Goal: Use online tool/utility: Utilize a website feature to perform a specific function

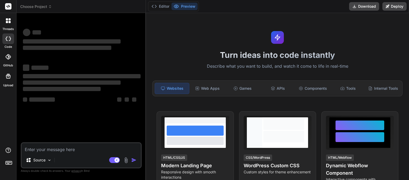
click at [49, 6] on icon at bounding box center [50, 7] width 4 height 4
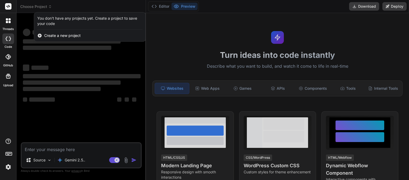
click at [49, 6] on div at bounding box center [204, 90] width 409 height 180
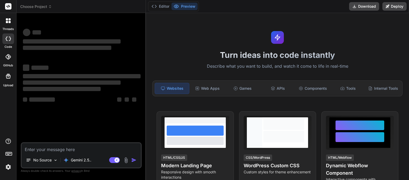
click at [50, 6] on icon at bounding box center [50, 7] width 4 height 4
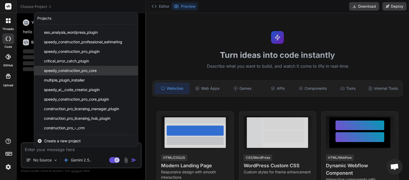
scroll to position [128, 0]
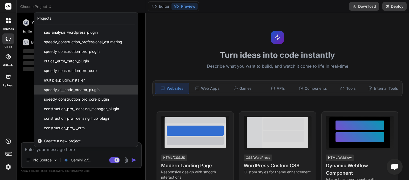
click at [87, 90] on span "speedy_ai__code_creator_plugin" at bounding box center [72, 89] width 56 height 5
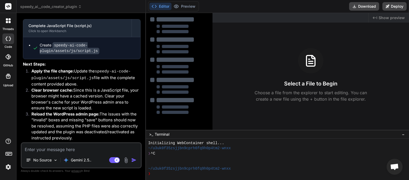
scroll to position [758, 0]
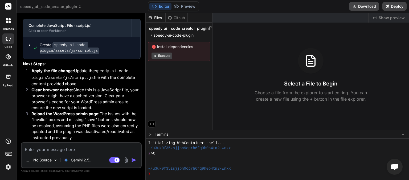
type textarea "x"
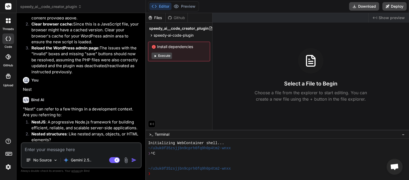
scroll to position [845, 0]
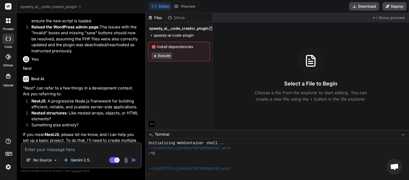
click at [76, 153] on textarea at bounding box center [81, 148] width 119 height 10
type textarea "p"
type textarea "x"
type textarea "pl"
type textarea "x"
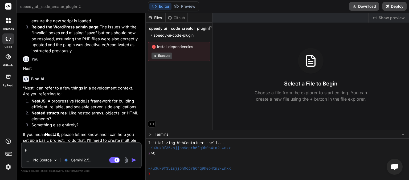
type textarea "ple"
type textarea "x"
type textarea "plea"
type textarea "x"
type textarea "pleas"
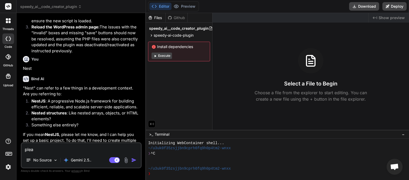
type textarea "x"
type textarea "please"
type textarea "x"
type textarea "please"
type textarea "x"
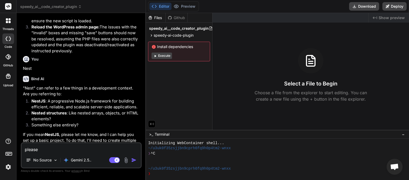
type textarea "please c"
type textarea "x"
type textarea "please ch"
type textarea "x"
type textarea "please che"
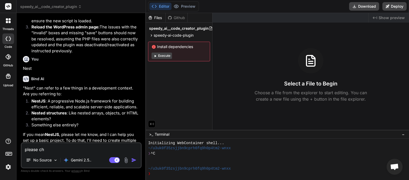
type textarea "x"
type textarea "please chec"
type textarea "x"
type textarea "please check"
type textarea "x"
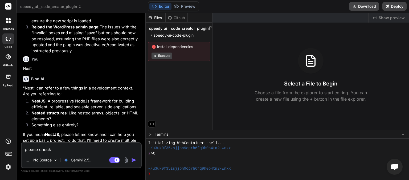
type textarea "please check"
type textarea "x"
type textarea "please check s"
type textarea "x"
type textarea "please check s"
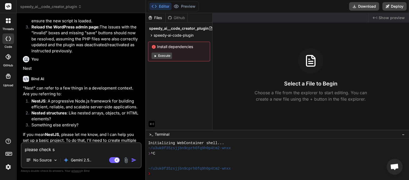
click at [110, 164] on div "No Source Gemini 2.5.." at bounding box center [81, 161] width 119 height 13
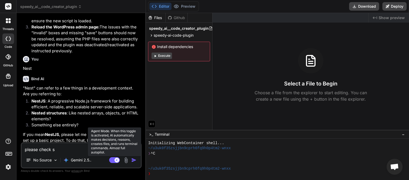
click at [114, 163] on rect at bounding box center [114, 161] width 11 height 6
type textarea "x"
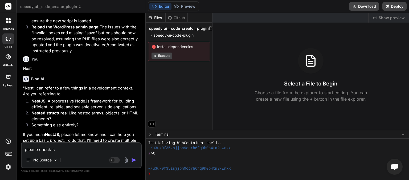
click at [59, 150] on textarea "please check s" at bounding box center [81, 148] width 119 height 10
type textarea "please check"
type textarea "x"
type textarea "please check a"
type textarea "x"
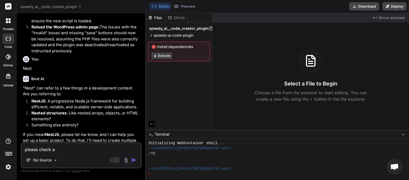
type textarea "please check al"
type textarea "x"
type textarea "please check all"
type textarea "x"
type textarea "please check all"
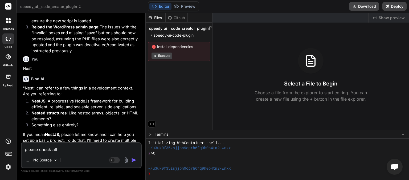
type textarea "x"
type textarea "please check all f"
type textarea "x"
type textarea "please check all fi"
type textarea "x"
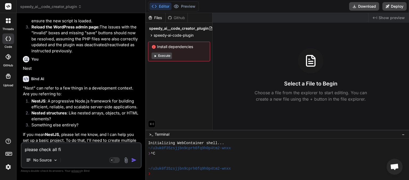
type textarea "please check all fil"
type textarea "x"
type textarea "please check all file"
type textarea "x"
type textarea "please check all files"
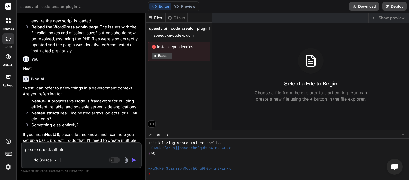
type textarea "x"
type textarea "please check all files"
type textarea "x"
type textarea "please check all files a"
type textarea "x"
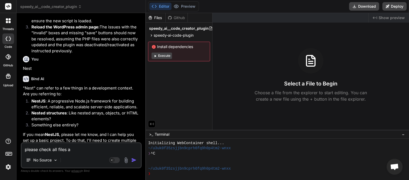
type textarea "please check all files ar"
type textarea "x"
type textarea "please check all files are"
type textarea "x"
type textarea "please check all files are"
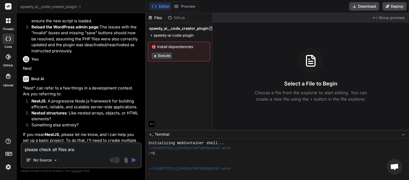
type textarea "x"
type textarea "please check all files are c"
type textarea "x"
type textarea "please check all files are co"
type textarea "x"
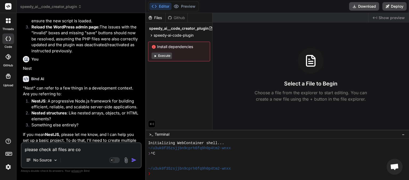
type textarea "please check all files are com"
type textarea "x"
type textarea "please check all files are comp"
type textarea "x"
type textarea "please check all files are compl"
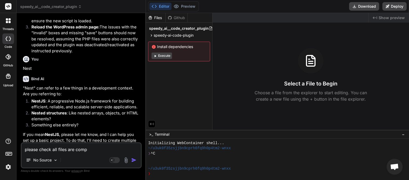
type textarea "x"
type textarea "please check all files are comple"
type textarea "x"
type textarea "please check all files are complet"
type textarea "x"
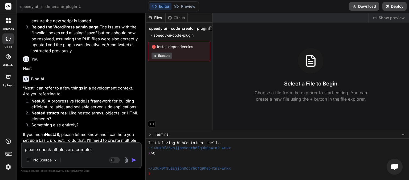
type textarea "please check all files are complete"
type textarea "x"
type textarea "please check all files are complete"
type textarea "x"
type textarea "please check all files are complete a"
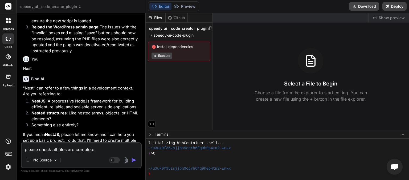
type textarea "x"
type textarea "please check all files are complete an"
type textarea "x"
type textarea "please check all files are complete and"
type textarea "x"
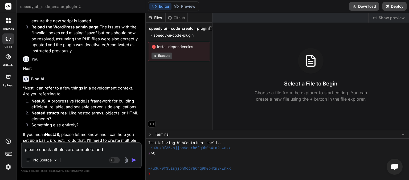
type textarea "please check all files are complete and"
type textarea "x"
type textarea "please check all files are complete and t"
type textarea "x"
type textarea "please check all files are complete and th"
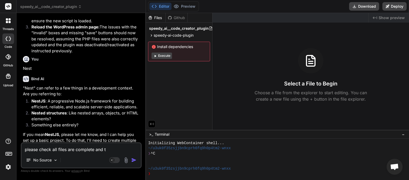
type textarea "x"
type textarea "please check all files are complete and the"
type textarea "x"
type textarea "please check all files are complete and ther"
type textarea "x"
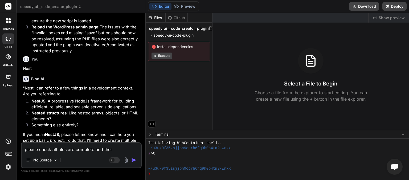
type textarea "please check all files are complete and there"
type textarea "x"
type textarea "please check all files are complete and there"
type textarea "x"
type textarea "please check all files are complete and there i"
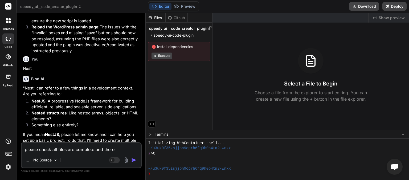
type textarea "x"
type textarea "please check all files are complete and there is"
type textarea "x"
type textarea "please check all files are complete and there is"
type textarea "x"
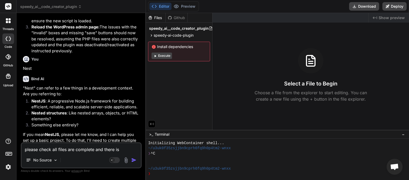
type textarea "please check all files are complete and there is n"
type textarea "x"
type textarea "please check all files are complete and there is no"
type textarea "x"
type textarea "please check all files are complete and there is no"
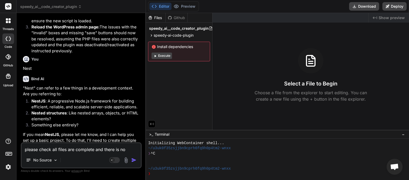
type textarea "x"
type textarea "please check all files are complete and there is no t"
type textarea "x"
type textarea "please check all files are complete and there is no tr"
type textarea "x"
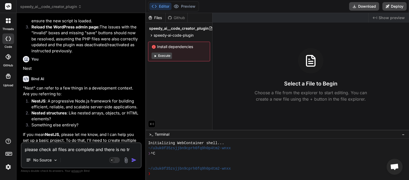
type textarea "please check all files are complete and there is no tru"
type textarea "x"
type textarea "please check all files are complete and there is no trun"
type textarea "x"
type textarea "please check all files are complete and there is no trunc"
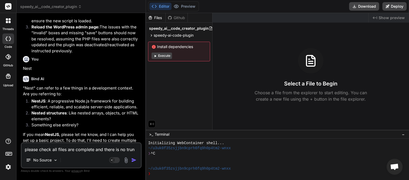
type textarea "x"
type textarea "please check all files are complete and there is no trunca"
type textarea "x"
type textarea "please check all files are complete and there is no truncat"
type textarea "x"
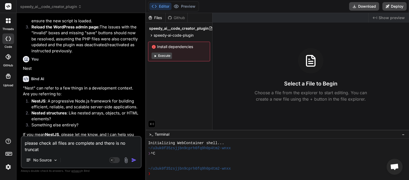
type textarea "please check all files are complete and there is no truncati"
type textarea "x"
type textarea "please check all files are complete and there is no truncatio"
type textarea "x"
type textarea "please check all files are complete and there is no truncation"
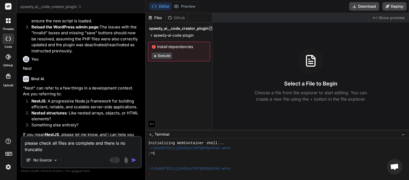
type textarea "x"
type textarea "please check all files are complete and there is no truncation"
type textarea "x"
type textarea "please check all files are complete and there is no truncation a"
type textarea "x"
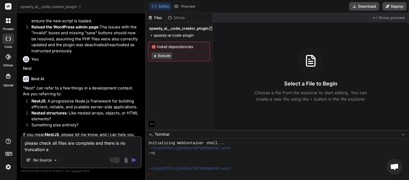
type textarea "please check all files are complete and there is no truncation an"
type textarea "x"
type textarea "please check all files are complete and there is no truncation and"
type textarea "x"
type textarea "please check all files are complete and there is no truncation and"
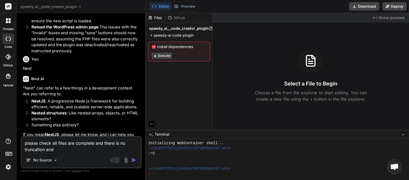
type textarea "x"
type textarea "please check all files are complete and there is no truncation and n"
type textarea "x"
type textarea "please check all files are complete and there is no truncation and no"
type textarea "x"
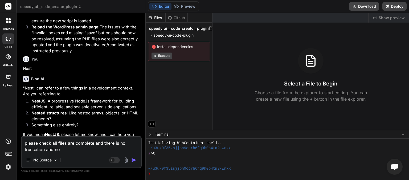
type textarea "please check all files are complete and there is no truncation and n"
type textarea "x"
type textarea "please check all files are complete and there is no truncation and"
type textarea "x"
type textarea "please check all files are complete and there is no truncation and"
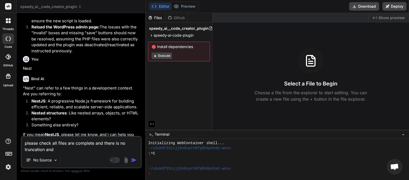
type textarea "x"
type textarea "please check all files are complete and there is no truncation an"
type textarea "x"
type textarea "please check all files are complete and there is no truncation a"
type textarea "x"
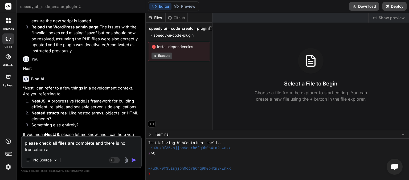
type textarea "please check all files are complete and there is no truncation"
type textarea "x"
type textarea "please check all files are complete and there is no truncation"
type textarea "x"
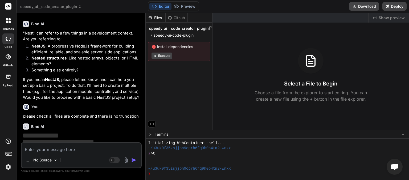
scroll to position [895, 0]
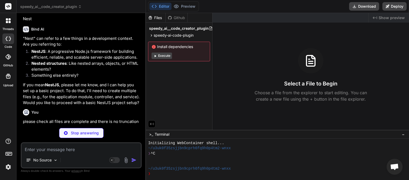
type textarea "x"
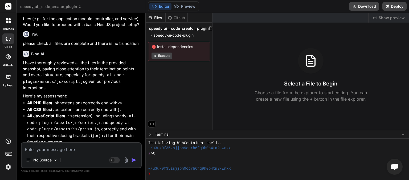
scroll to position [980, 0]
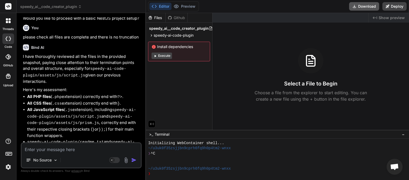
click at [364, 6] on button "Download" at bounding box center [364, 6] width 30 height 9
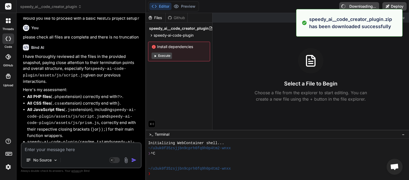
type textarea "x"
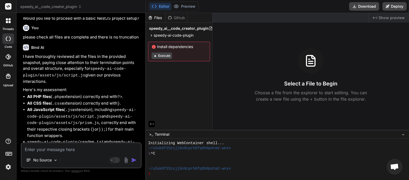
paste textarea "[[DATE] 18:04:41 UTC] WordPress database error Duplicate key name 'plugin_slug'…"
type textarea "[[DATE] 18:04:41 UTC] WordPress database error Duplicate key name 'plugin_slug'…"
type textarea "x"
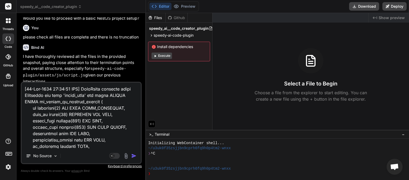
scroll to position [333, 0]
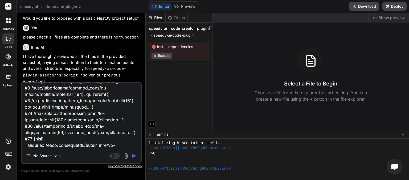
type textarea "[[DATE] 18:04:41 UTC] WordPress database error Duplicate key name 'plugin_slug'…"
click at [135, 157] on img "button" at bounding box center [133, 156] width 5 height 5
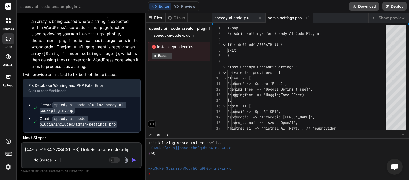
scroll to position [1603, 0]
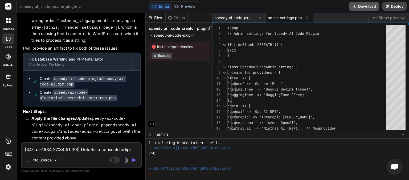
click at [366, 7] on button "Download" at bounding box center [364, 6] width 30 height 9
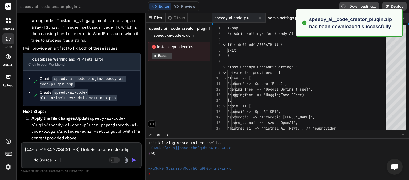
type textarea "x"
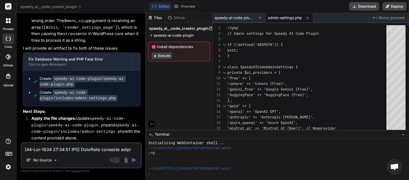
paste textarea "9:23 UTC] PHP Parse error: syntax error, unexpected token "\" in /home/myinspec…"
type textarea "[[DATE] 18:09:23 UTC] PHP Parse error: syntax error, unexpected token "\" in /h…"
type textarea "x"
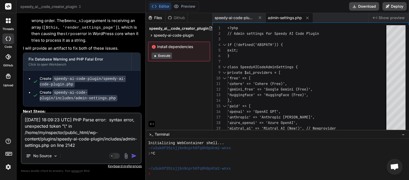
type textarea "[[DATE] 18:09:23 UTC] PHP Parse error: syntax error, unexpected token "\" in /h…"
click at [134, 157] on img "button" at bounding box center [133, 156] width 5 height 5
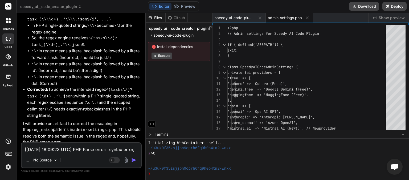
scroll to position [1996, 0]
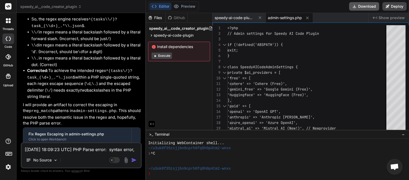
click at [364, 5] on button "Download" at bounding box center [364, 6] width 30 height 9
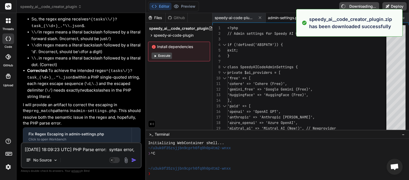
type textarea "x"
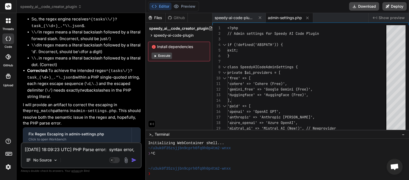
paste textarea "13:56 UTC] PHP Fatal error: Cannot redeclare SpeedyAICodeAdminSettings::ajax_up…"
type textarea "[[DATE] 18:13:56 UTC] PHP Fatal error: Cannot redeclare SpeedyAICodeAdminSettin…"
type textarea "x"
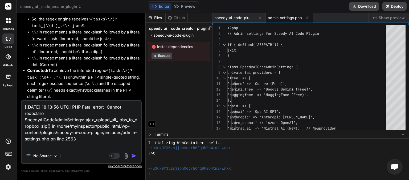
type textarea "[[DATE] 18:13:56 UTC] PHP Fatal error: Cannot redeclare SpeedyAICodeAdminSettin…"
click at [133, 158] on img "button" at bounding box center [133, 156] width 5 height 5
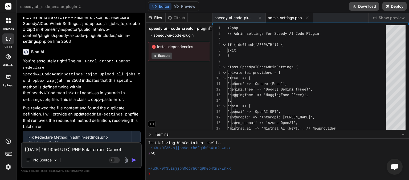
scroll to position [2224, 0]
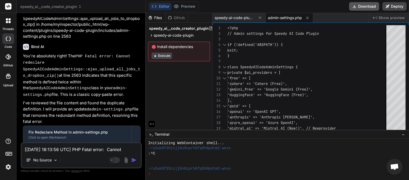
click at [363, 7] on button "Download" at bounding box center [364, 6] width 30 height 9
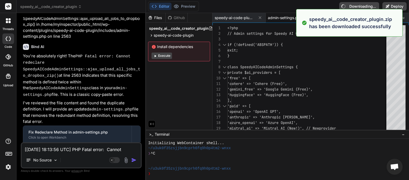
type textarea "x"
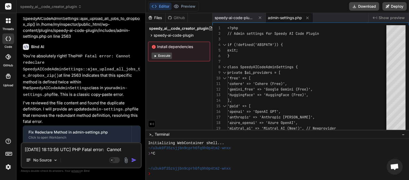
paste textarea "AI Agent Mode"
type textarea "AI Agent Mode"
type textarea "x"
type textarea "AI Agent Mode"
type textarea "x"
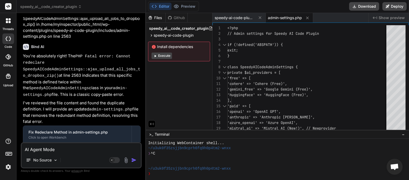
type textarea "AI Agent Mode c"
type textarea "x"
type textarea "AI Agent Mode ca"
type textarea "x"
type textarea "AI Agent Mode can"
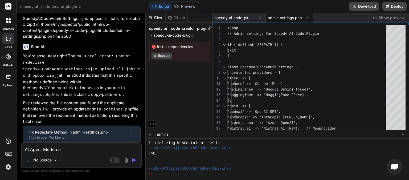
type textarea "x"
type textarea "AI Agent Mode cant"
type textarea "x"
type textarea "AI Agent Mode cant"
type textarea "x"
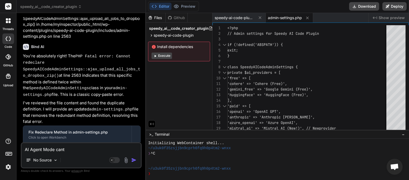
type textarea "AI Agent Mode cant b"
type textarea "x"
type textarea "AI Agent Mode cant be"
type textarea "x"
type textarea "AI Agent Mode cant be"
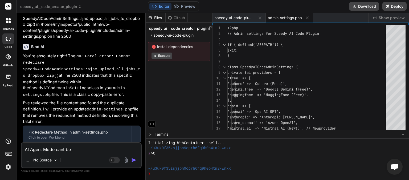
type textarea "x"
type textarea "AI Agent Mode cant be a"
type textarea "x"
type textarea "AI Agent Mode cant be ac"
type textarea "x"
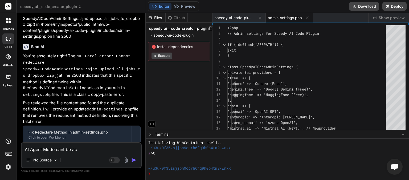
type textarea "AI Agent Mode cant be act"
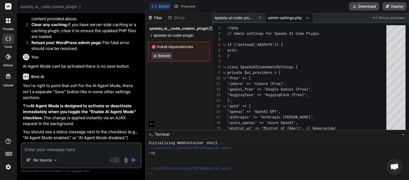
scroll to position [2401, 0]
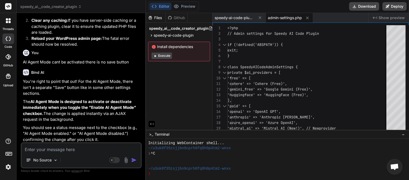
click at [53, 149] on textarea at bounding box center [81, 148] width 119 height 10
click at [53, 147] on textarea at bounding box center [81, 148] width 119 height 10
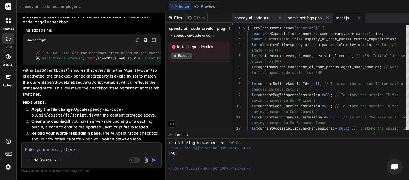
scroll to position [2769, 0]
click at [38, 148] on textarea at bounding box center [91, 148] width 139 height 10
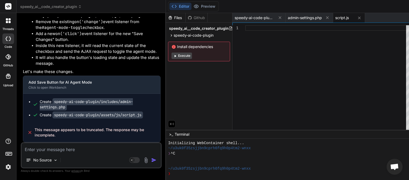
scroll to position [3071, 0]
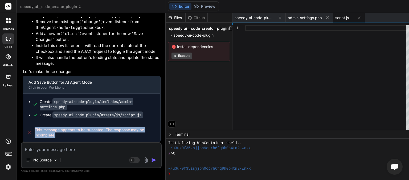
drag, startPoint x: 70, startPoint y: 138, endPoint x: 37, endPoint y: 132, distance: 34.1
click at [34, 132] on div "This message appears to be truncated. The response may be incomplete." at bounding box center [91, 132] width 137 height 19
copy span "This message appears to be truncated. The response may be incomplete."
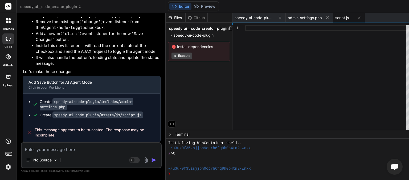
click at [32, 150] on textarea at bounding box center [91, 148] width 139 height 10
paste textarea "This message appears to be truncated. The response may be incomplete."
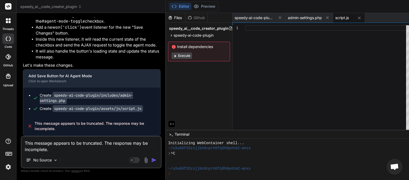
click at [151, 161] on img "button" at bounding box center [153, 160] width 5 height 5
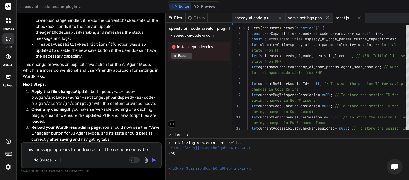
scroll to position [3397, 0]
click at [56, 150] on textarea "This message appears to be truncated. The response may be incomplete." at bounding box center [91, 148] width 139 height 10
click at [151, 161] on img "button" at bounding box center [153, 160] width 5 height 5
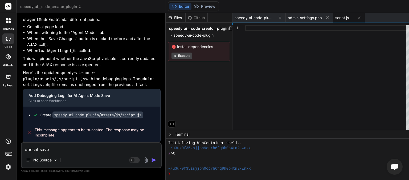
scroll to position [3646, 0]
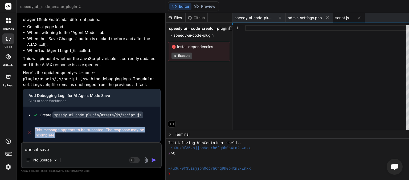
drag, startPoint x: 71, startPoint y: 137, endPoint x: 34, endPoint y: 130, distance: 37.7
click at [35, 130] on span "This message appears to be truncated. The response may be incomplete." at bounding box center [96, 133] width 122 height 11
copy span "This message appears to be truncated. The response may be incomplete."
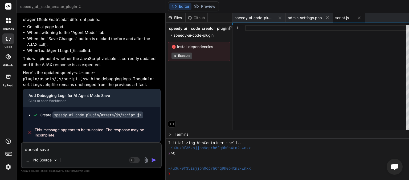
paste textarea "This message appears to be truncated. The response may be incomplete."
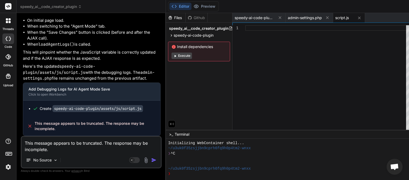
click at [151, 161] on img "button" at bounding box center [153, 160] width 5 height 5
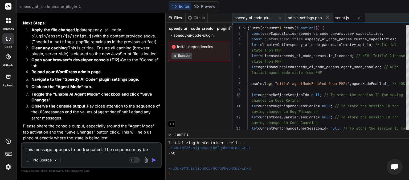
scroll to position [4028, 0]
paste textarea "JQMIGRATE: Migrate is installed, version 3.4.1 load-scripts.php:5:981 Uncaught …"
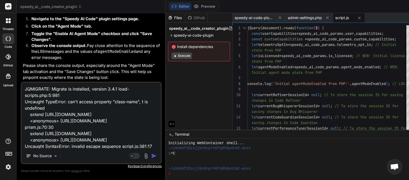
scroll to position [65, 0]
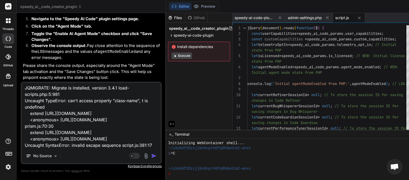
click at [151, 156] on img "button" at bounding box center [153, 156] width 5 height 5
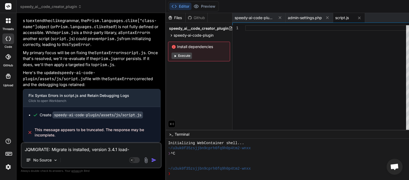
scroll to position [4441, 0]
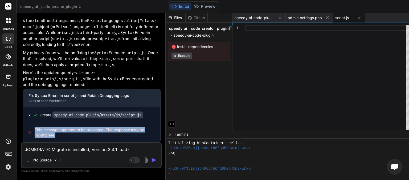
drag, startPoint x: 69, startPoint y: 137, endPoint x: 34, endPoint y: 132, distance: 35.0
click at [35, 132] on span "This message appears to be truncated. The response may be incomplete." at bounding box center [96, 133] width 122 height 11
copy span "This message appears to be truncated. The response may be incomplete."
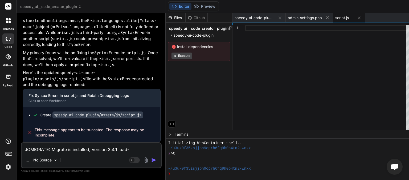
paste textarea "This message appears to be truncated. The response may be incomplete."
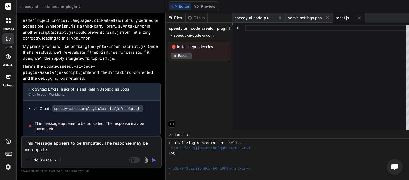
click at [151, 161] on img "button" at bounding box center [153, 160] width 5 height 5
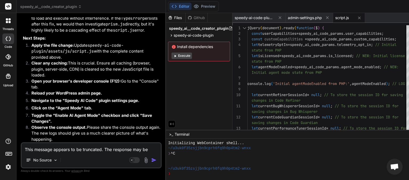
scroll to position [4768, 0]
paste textarea "JQMIGRATE: Migrate is installed, version 3.4.1 load-scripts.php:5:981 Uncaught …"
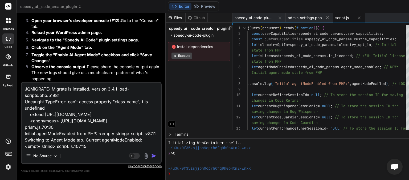
scroll to position [116, 0]
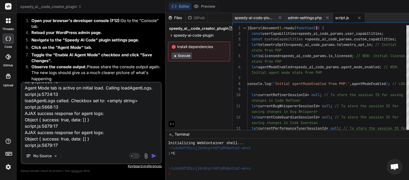
click at [151, 155] on img "button" at bounding box center [153, 156] width 5 height 5
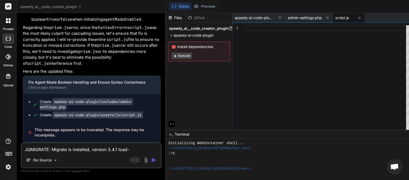
scroll to position [5304, 0]
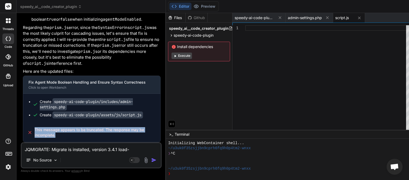
drag, startPoint x: 68, startPoint y: 134, endPoint x: 37, endPoint y: 129, distance: 31.5
click at [34, 131] on div "This message appears to be truncated. The response may be incomplete." at bounding box center [91, 132] width 137 height 19
copy span "This message appears to be truncated. The response may be incomplete."
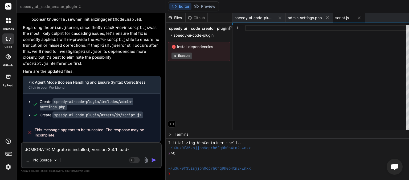
click at [39, 150] on textarea "JQMIGRATE: Migrate is installed, version 3.4.1 load-scripts.php:5:981 Uncaught …" at bounding box center [91, 148] width 139 height 10
paste textarea "This message appears to be truncated. The response may be incomplete."
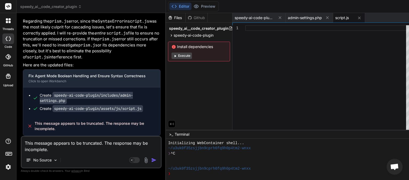
click at [151, 161] on img "button" at bounding box center [153, 160] width 5 height 5
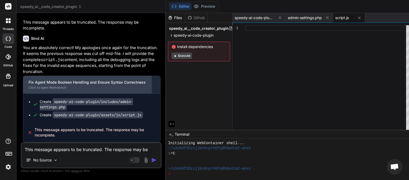
scroll to position [5450, 0]
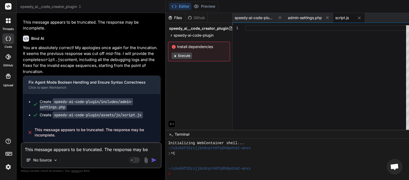
click at [60, 114] on code "speedy-ai-code-plugin/assets/js/script.js" at bounding box center [97, 115] width 91 height 7
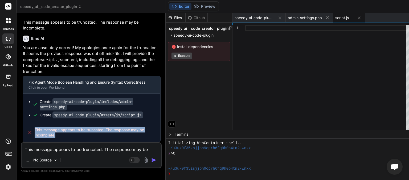
drag, startPoint x: 69, startPoint y: 138, endPoint x: 38, endPoint y: 129, distance: 32.4
click at [31, 129] on div "This message appears to be truncated. The response may be incomplete." at bounding box center [91, 132] width 137 height 19
copy div "This message appears to be truncated. The response may be incomplete."
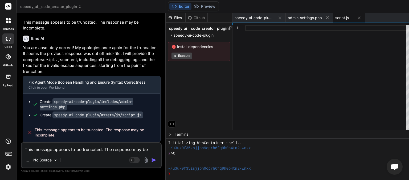
click at [46, 150] on textarea "This message appears to be truncated. The response may be incomplete." at bounding box center [91, 148] width 139 height 10
paste textarea
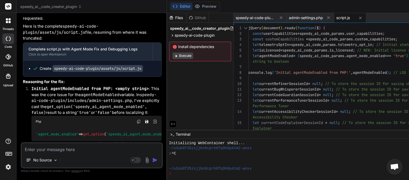
scroll to position [4962, 0]
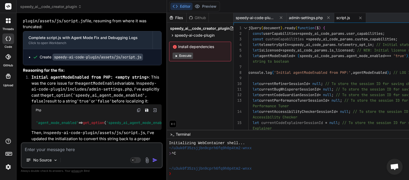
click at [45, 149] on textarea at bounding box center [92, 148] width 140 height 10
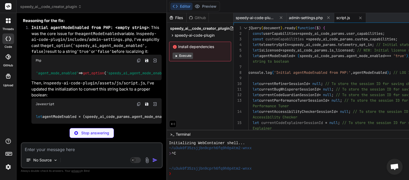
scroll to position [5070, 0]
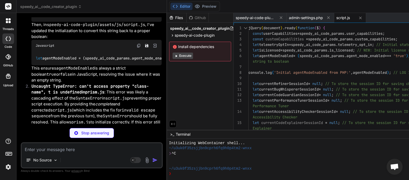
click at [59, 151] on textarea at bounding box center [92, 148] width 140 height 10
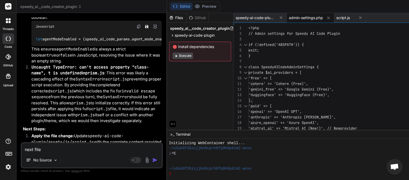
scroll to position [5151, 0]
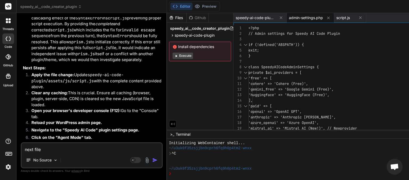
click at [158, 161] on img "button" at bounding box center [154, 160] width 5 height 5
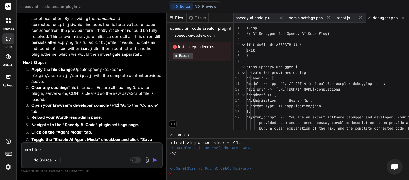
scroll to position [5230, 0]
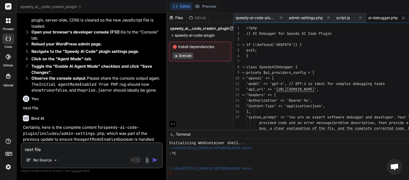
click at [57, 147] on textarea "next file" at bounding box center [92, 148] width 140 height 10
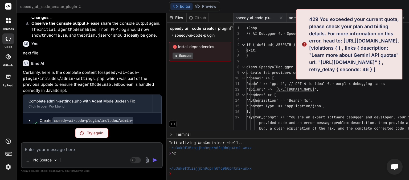
scroll to position [5266, 0]
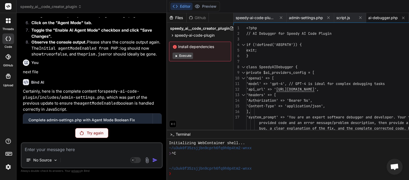
click at [87, 134] on div "Try again" at bounding box center [91, 133] width 33 height 10
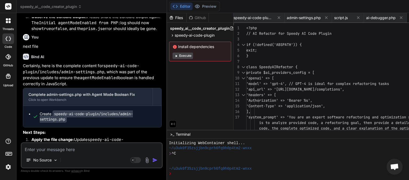
scroll to position [5308, 0]
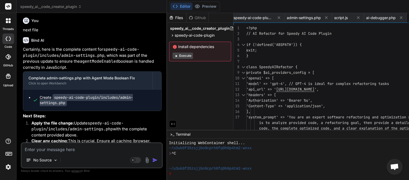
click at [56, 150] on textarea at bounding box center [92, 148] width 140 height 10
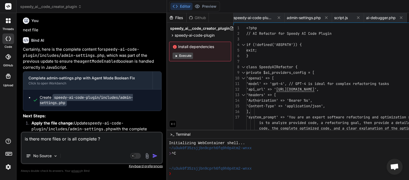
click at [158, 158] on img "button" at bounding box center [154, 156] width 5 height 5
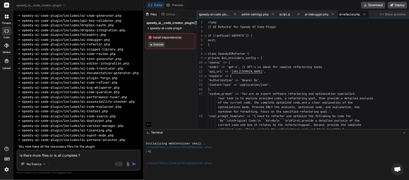
scroll to position [0, 0]
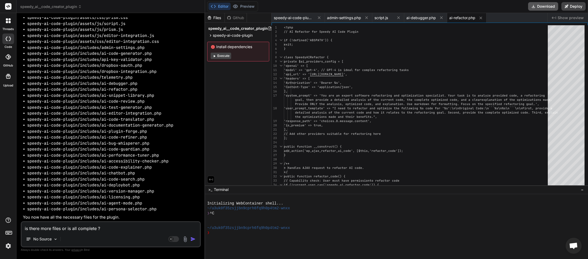
click at [409, 6] on button "Download" at bounding box center [543, 6] width 30 height 9
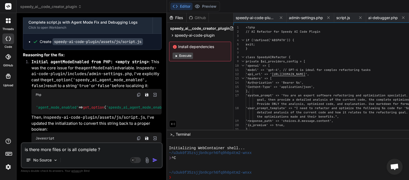
scroll to position [5, 0]
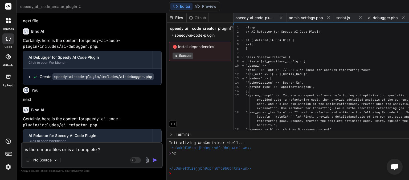
paste textarea "JQMIGRATE: Migrate is installed, version 3.4.1 load-scripts.php:5:981 Uncaught …"
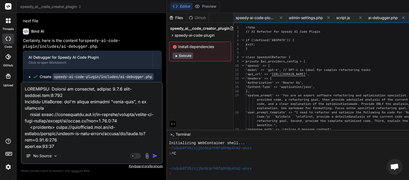
scroll to position [103, 0]
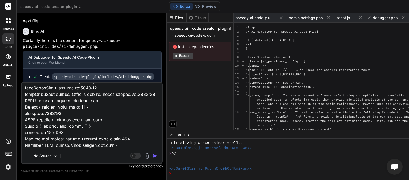
click at [158, 157] on img "button" at bounding box center [154, 156] width 5 height 5
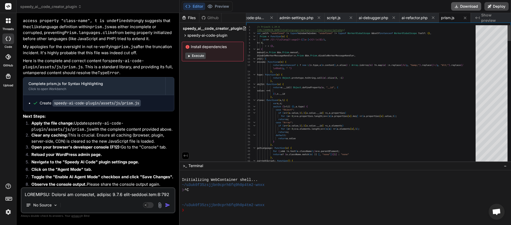
scroll to position [0, 22]
click at [409, 5] on button "Download" at bounding box center [466, 6] width 30 height 9
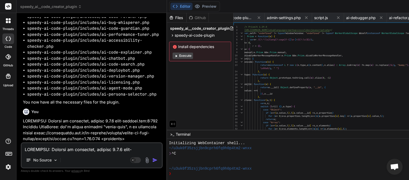
scroll to position [5934, 0]
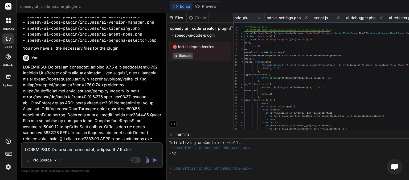
click at [59, 147] on textarea at bounding box center [92, 148] width 140 height 10
paste textarea "Uncaught SyntaxError: unmatched ) in regular expression prism.js:345:135"
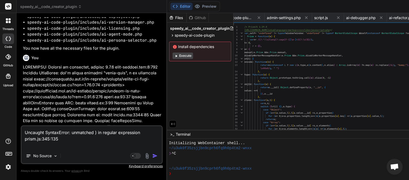
click at [158, 155] on img "button" at bounding box center [154, 156] width 5 height 5
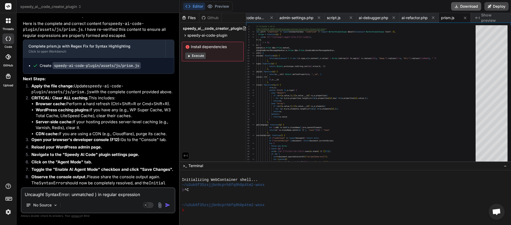
click at [409, 7] on button "Download" at bounding box center [466, 6] width 30 height 9
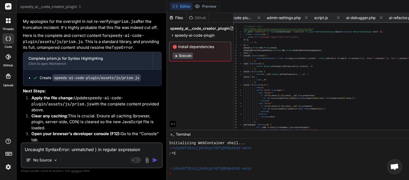
scroll to position [6206, 0]
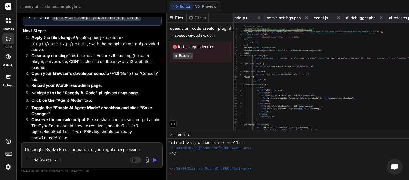
click at [42, 151] on textarea "Uncaught SyntaxError: unmatched ) in regular expression prism.js:345:135" at bounding box center [92, 148] width 140 height 10
paste textarea "JQMIGRATE: Migrate is installed, version 3.4.1 load-scripts.php:5:981 Uncaught …"
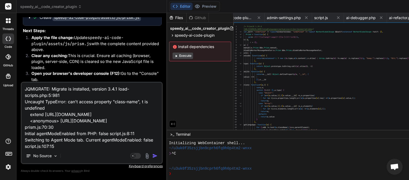
scroll to position [78, 0]
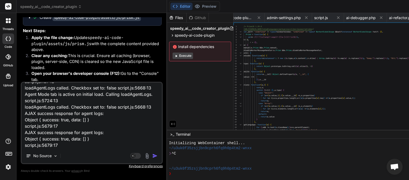
click at [158, 156] on img "button" at bounding box center [154, 156] width 5 height 5
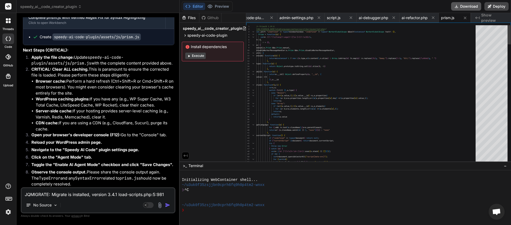
scroll to position [0, 22]
click at [409, 7] on button "Download" at bounding box center [466, 6] width 30 height 9
paste textarea
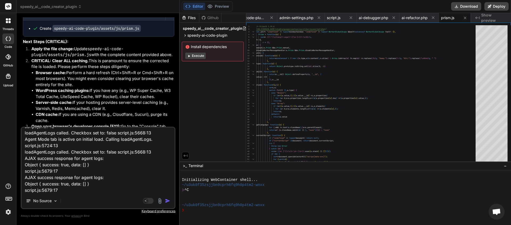
paste textarea "[[DATE] 20:31:55 UTC] Speedy AI Code Dropbox: render_dropbox_app_key_field - Re…"
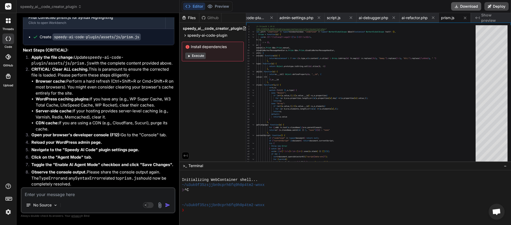
click at [409, 8] on button "Download" at bounding box center [466, 6] width 30 height 9
